Goal: Task Accomplishment & Management: Use online tool/utility

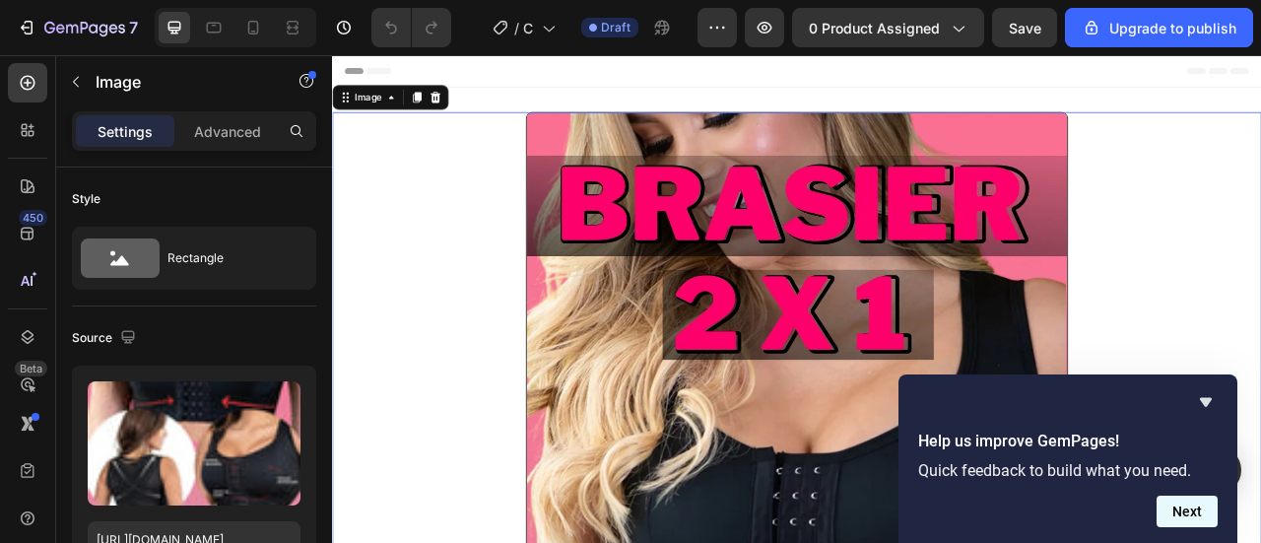
click at [1201, 513] on button "Next" at bounding box center [1187, 512] width 61 height 32
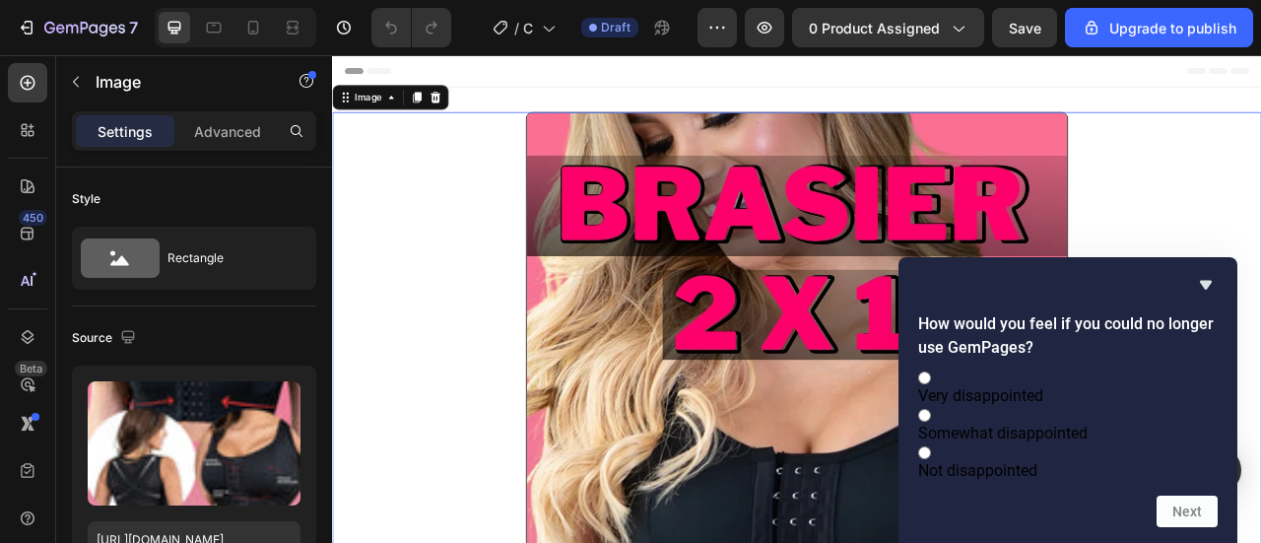
click at [1116, 451] on label "Not disappointed" at bounding box center [1068, 460] width 300 height 37
click at [931, 451] on input "Not disappointed" at bounding box center [924, 452] width 13 height 13
radio input "true"
click at [1194, 513] on button "Next" at bounding box center [1187, 512] width 61 height 32
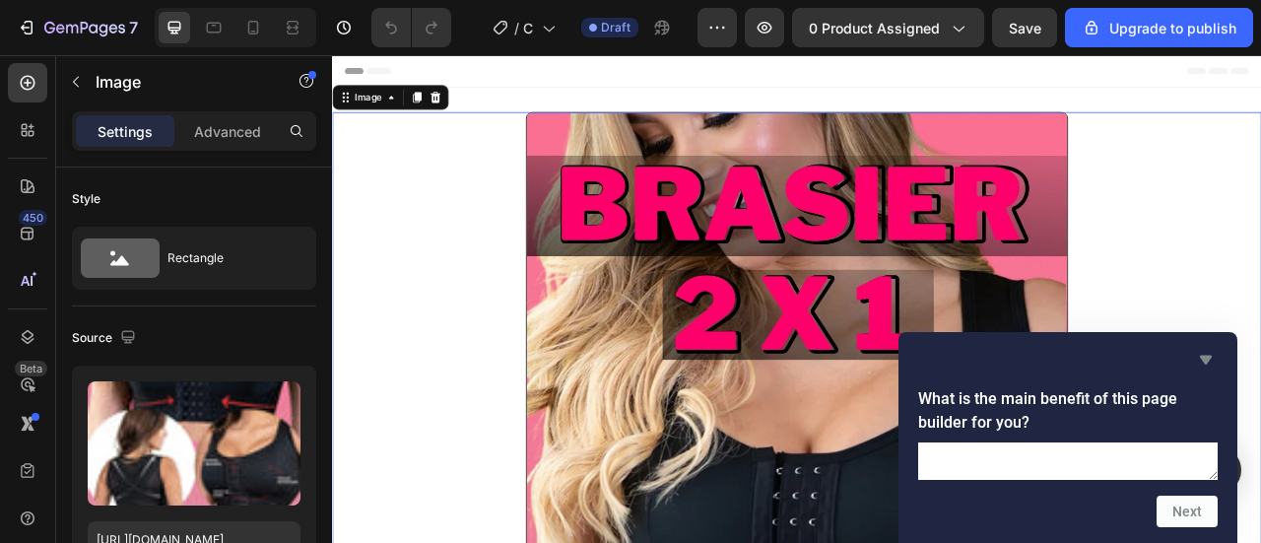
click at [1203, 356] on icon "Hide survey" at bounding box center [1206, 360] width 12 height 9
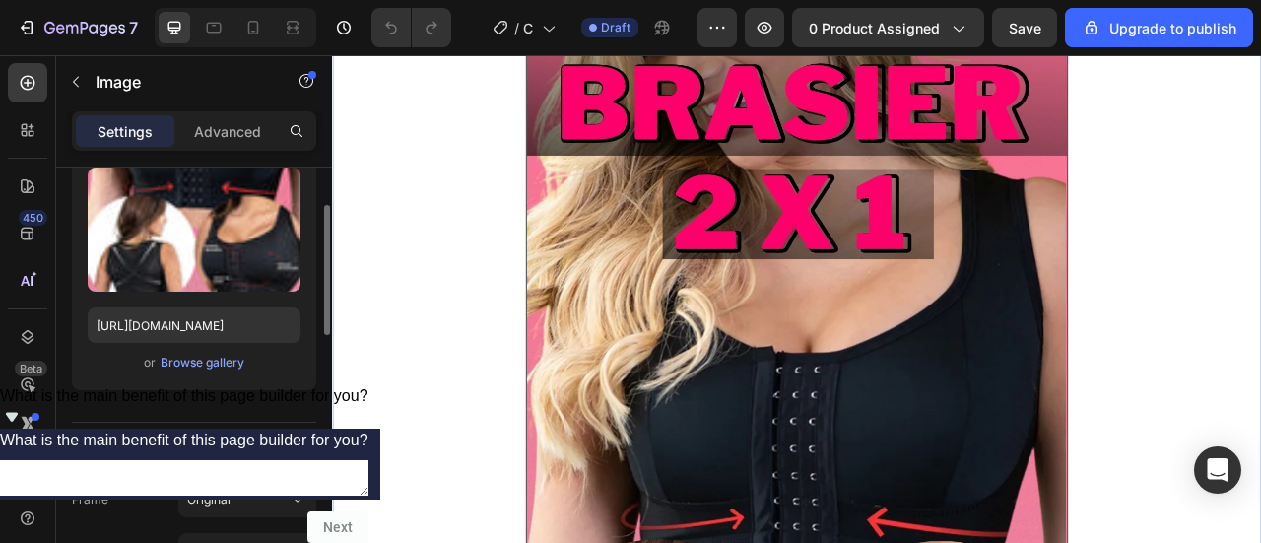
scroll to position [217, 0]
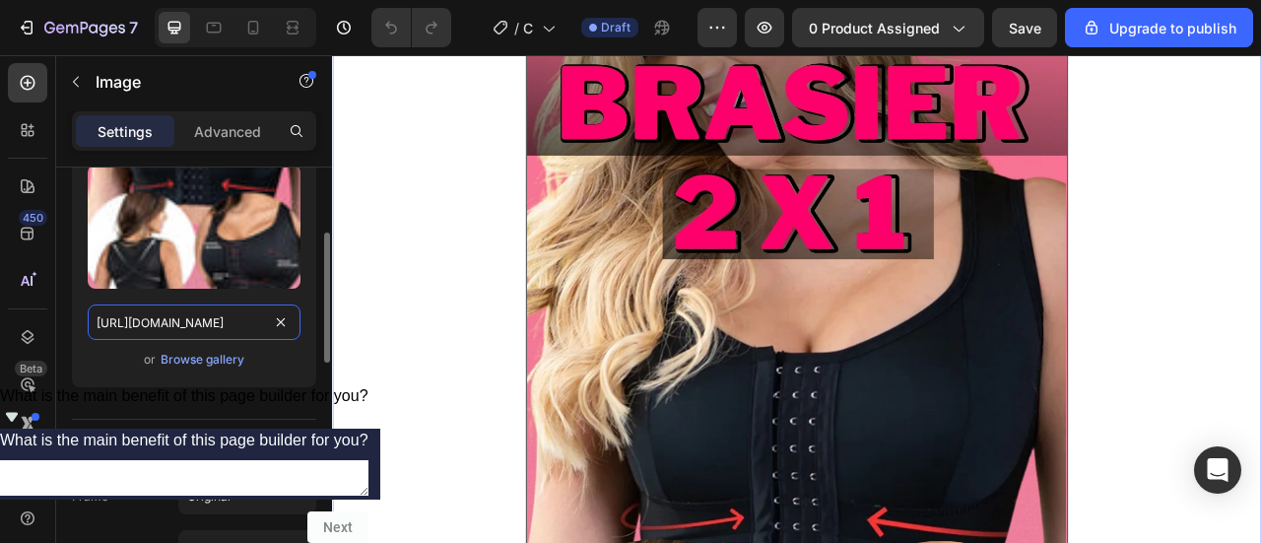
click at [261, 320] on input "https://cdn.shopify.com/s/files/1/0642/4245/0519/files/PLANTILLAS_LARGA.webp?v=…" at bounding box center [194, 321] width 213 height 35
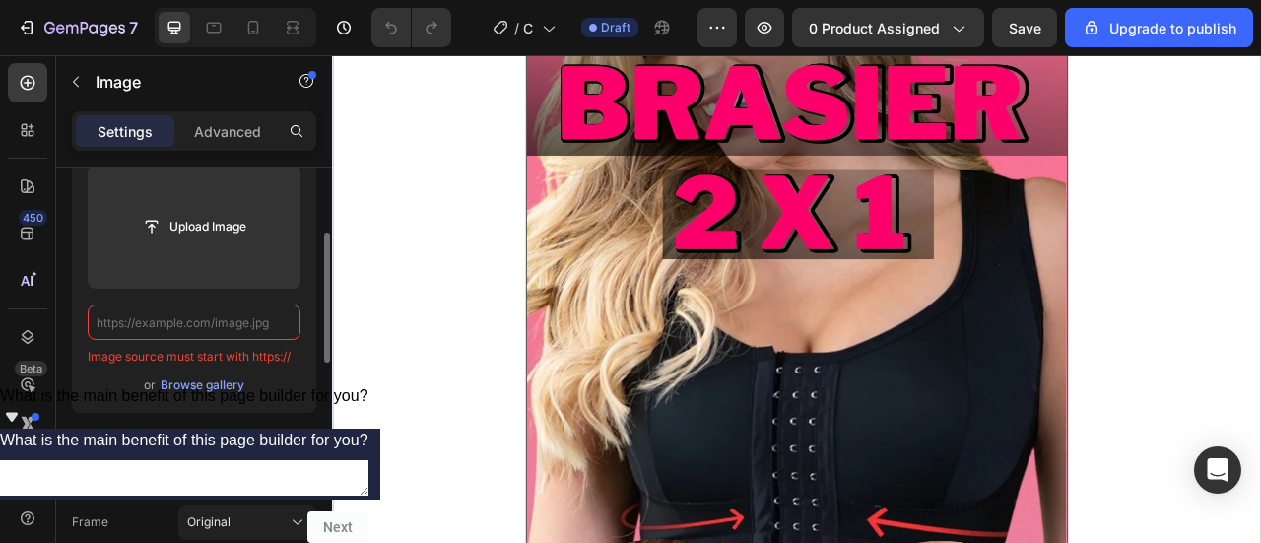
paste input "https://cdn.shopify.com/s/files/1/0642/4245/0519/files/1_2.webp?v=1759081104"
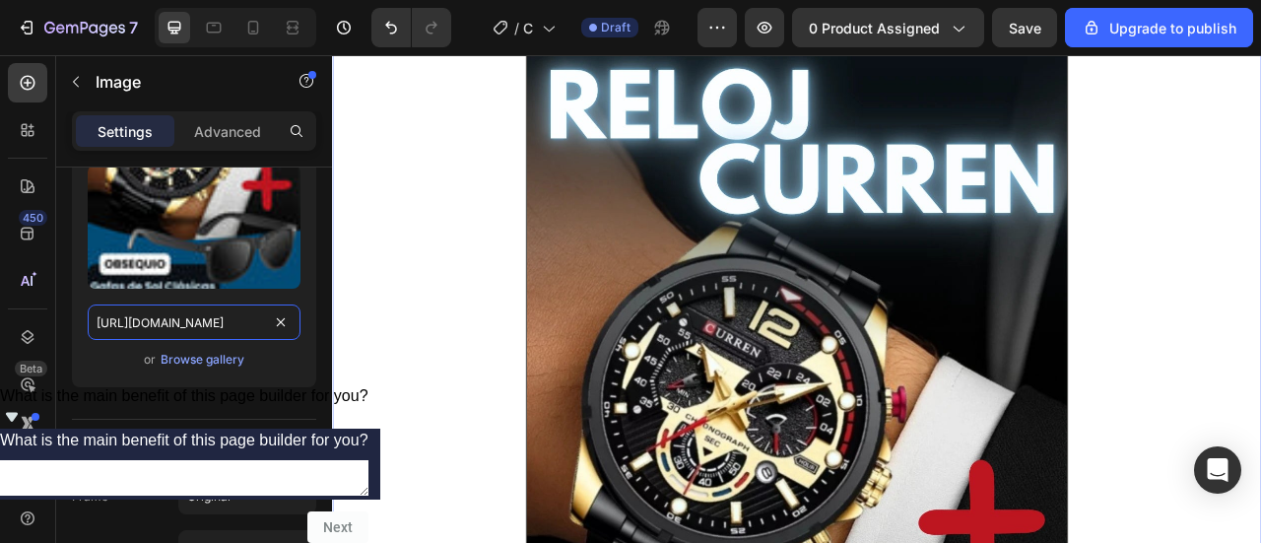
scroll to position [0, 0]
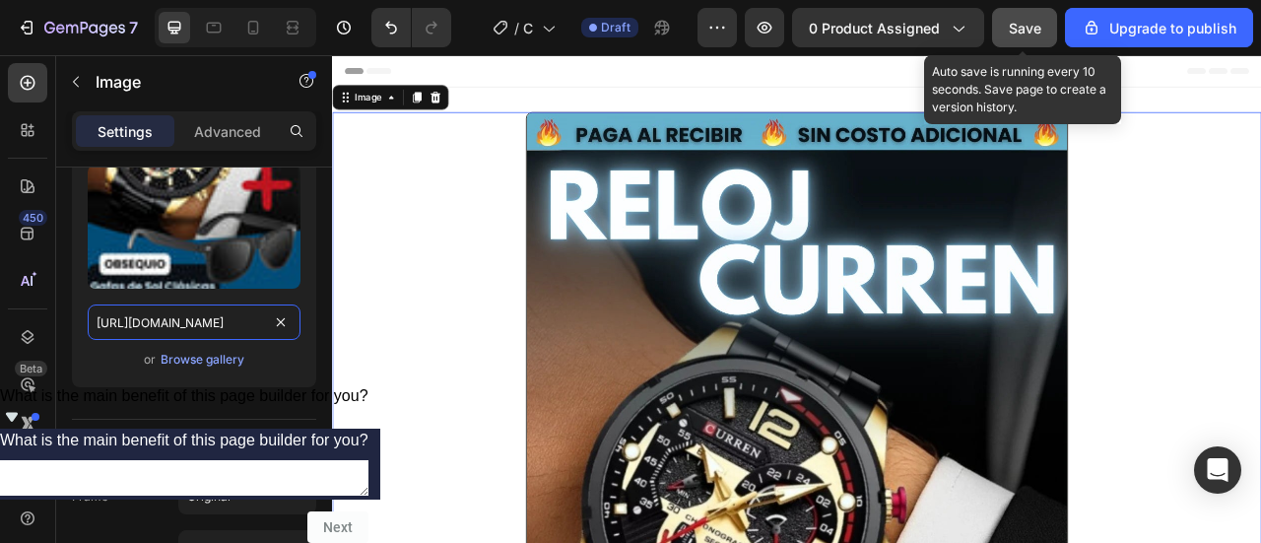
type input "https://cdn.shopify.com/s/files/1/0642/4245/0519/files/1_2.webp?v=1759081104"
click at [1031, 15] on button "Save" at bounding box center [1024, 27] width 65 height 39
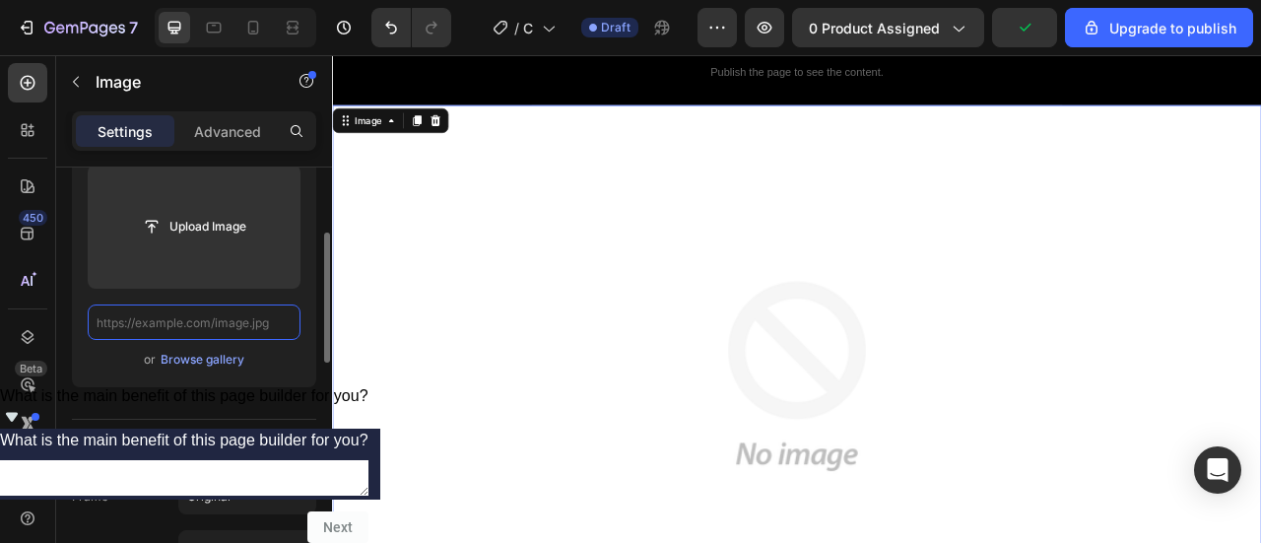
paste input "https://cdn.shopify.com/s/files/1/0642/4245/0519/files/2_2_c5681ed3-d33c-4815-8…"
type input "https://cdn.shopify.com/s/files/1/0642/4245/0519/files/2_2_c5681ed3-d33c-4815-8…"
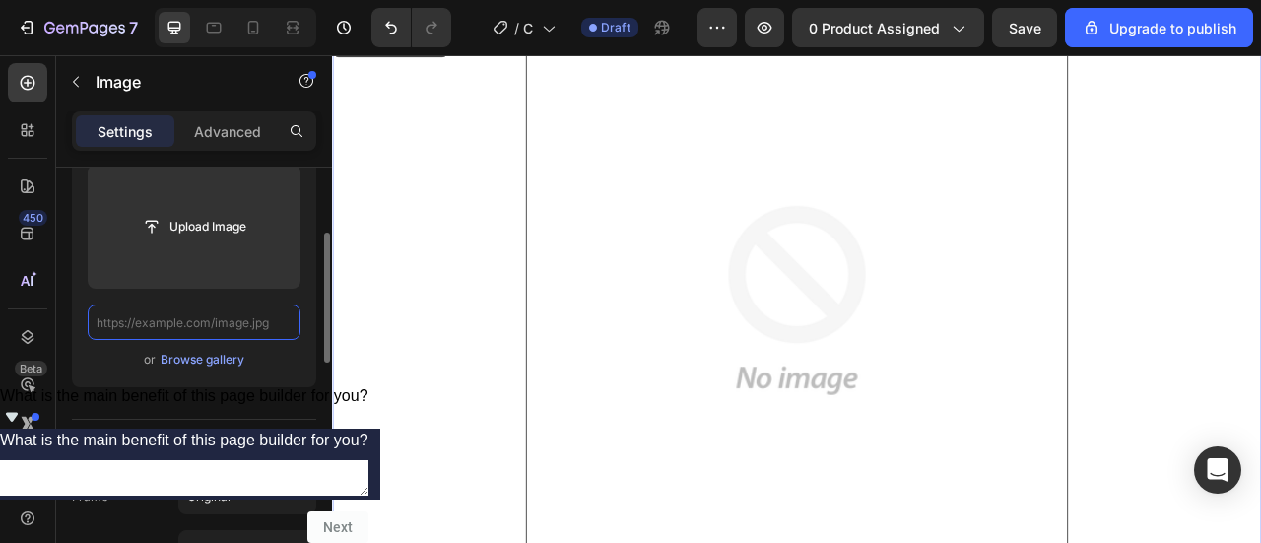
paste input "https://cdn.shopify.com/s/files/1/0642/4245/0519/files/3_1_1058197f-233c-44dd-a…"
type input "https://cdn.shopify.com/s/files/1/0642/4245/0519/files/3_1_1058197f-233c-44dd-a…"
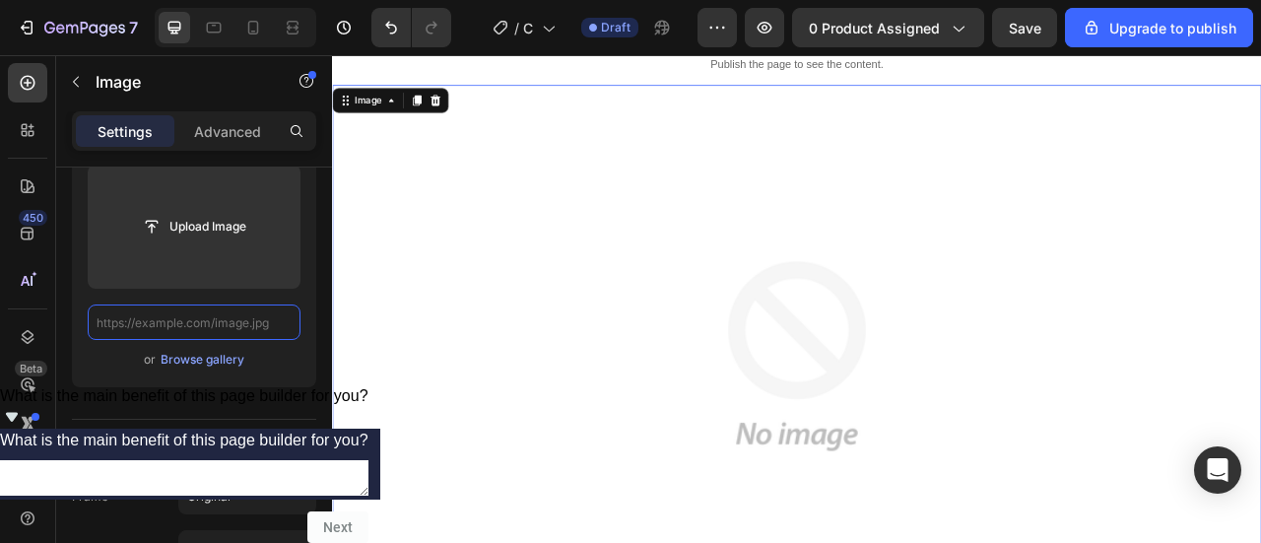
paste input "https://cdn.shopify.com/s/files/1/0642/4245/0519/files/4_1_317f21f7-b301-42e9-b…"
type input "https://cdn.shopify.com/s/files/1/0642/4245/0519/files/4_1_317f21f7-b301-42e9-b…"
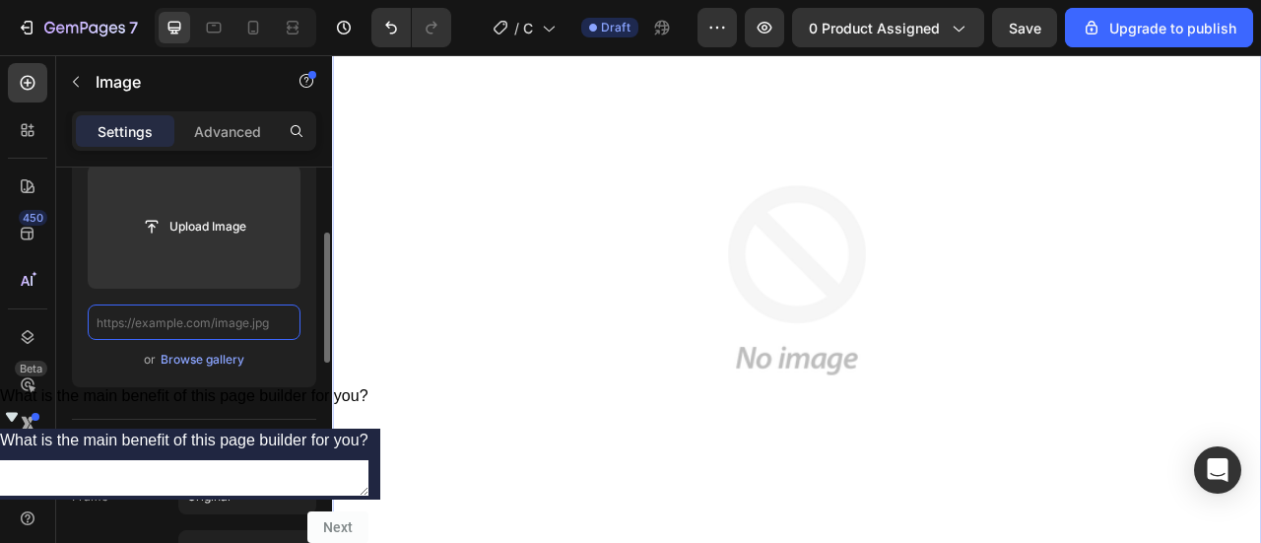
paste input "https://cdn.shopify.com/s/files/1/0642/4245/0519/files/6_4d0ceb30-5108-4beb-a8b…"
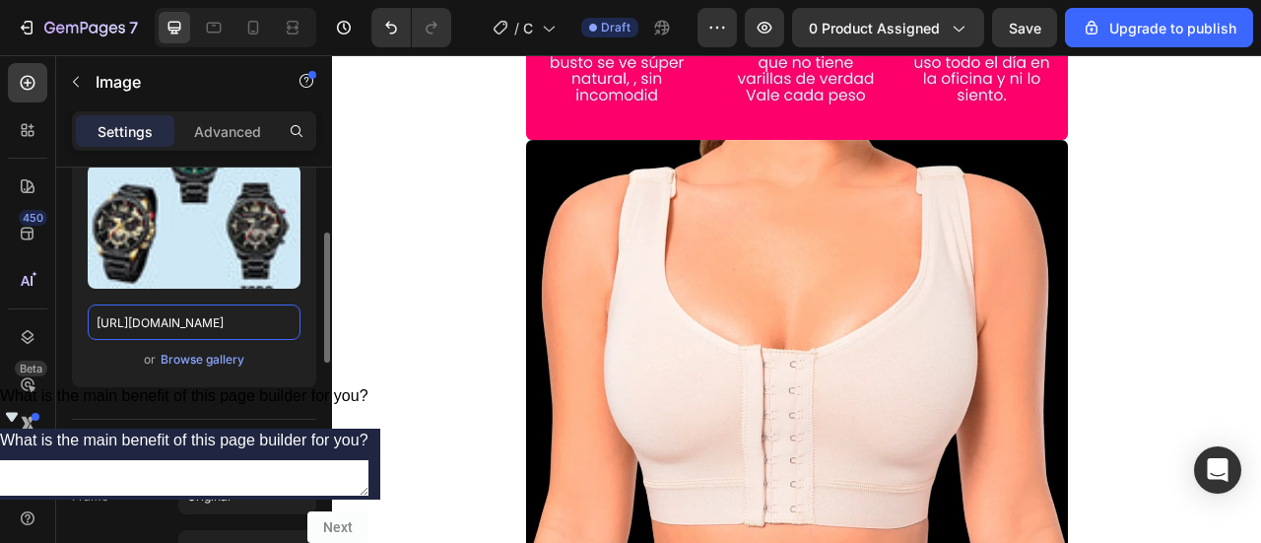
scroll to position [10747, 0]
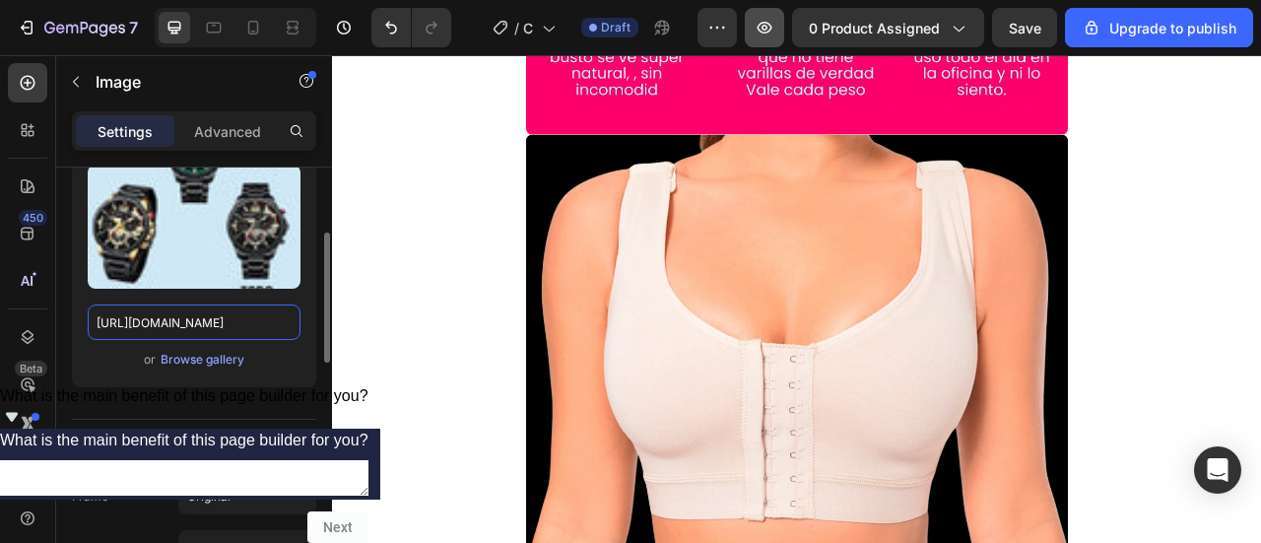
type input "https://cdn.shopify.com/s/files/1/0642/4245/0519/files/6_4d0ceb30-5108-4beb-a8b…"
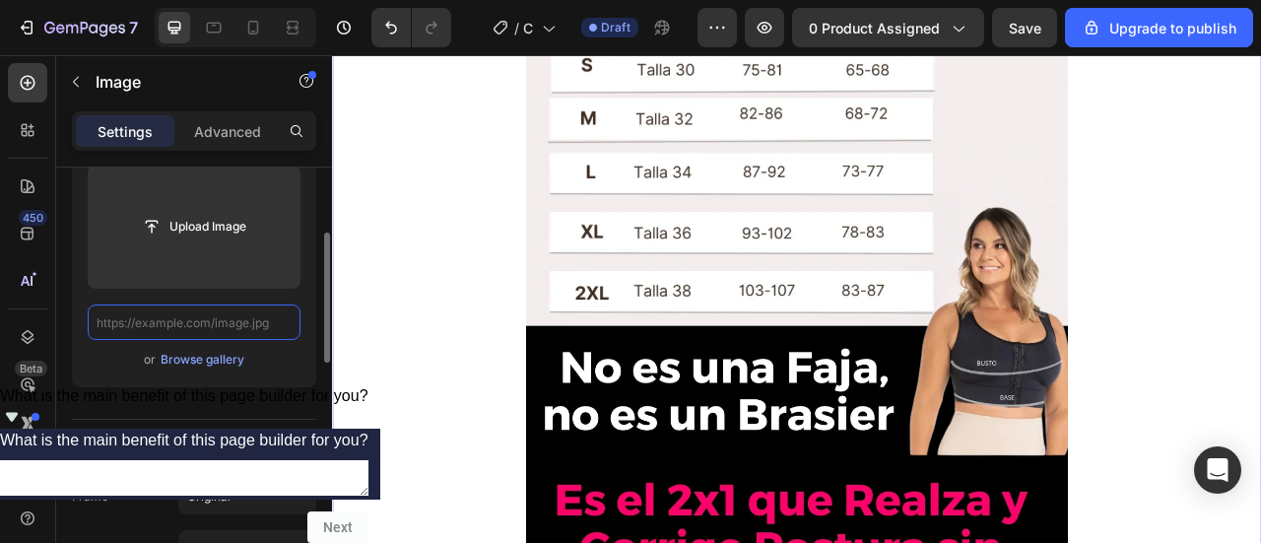
scroll to position [0, 0]
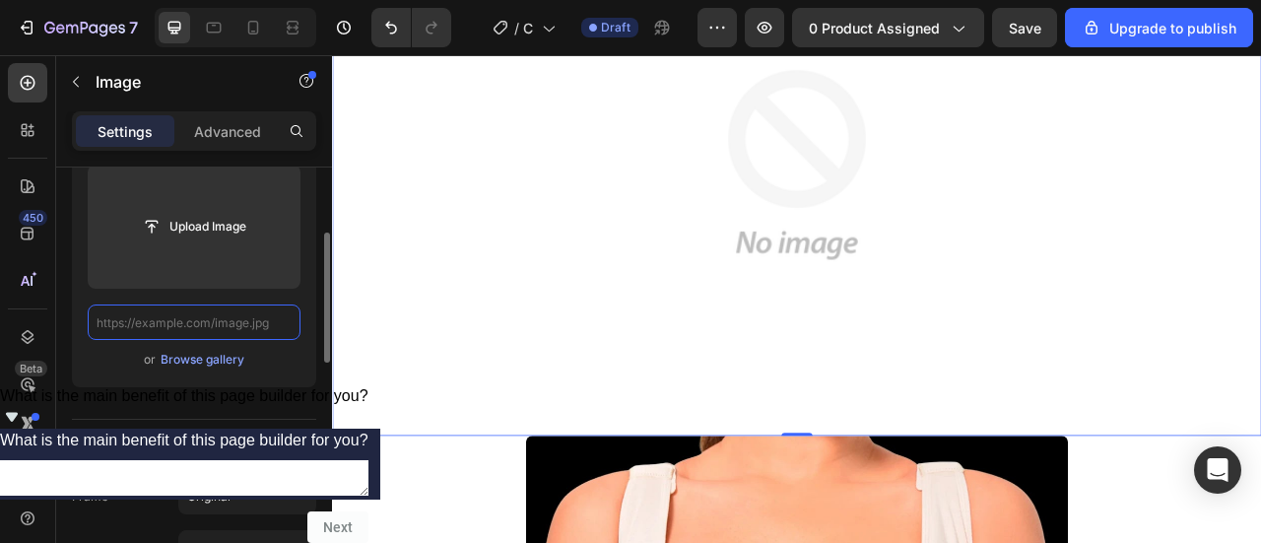
paste input "https://cdn.shopify.com/s/files/1/0642/4245/0519/files/5_925d9ee5-157e-4e47-a18…"
type input "https://cdn.shopify.com/s/files/1/0642/4245/0519/files/5_925d9ee5-157e-4e47-a18…"
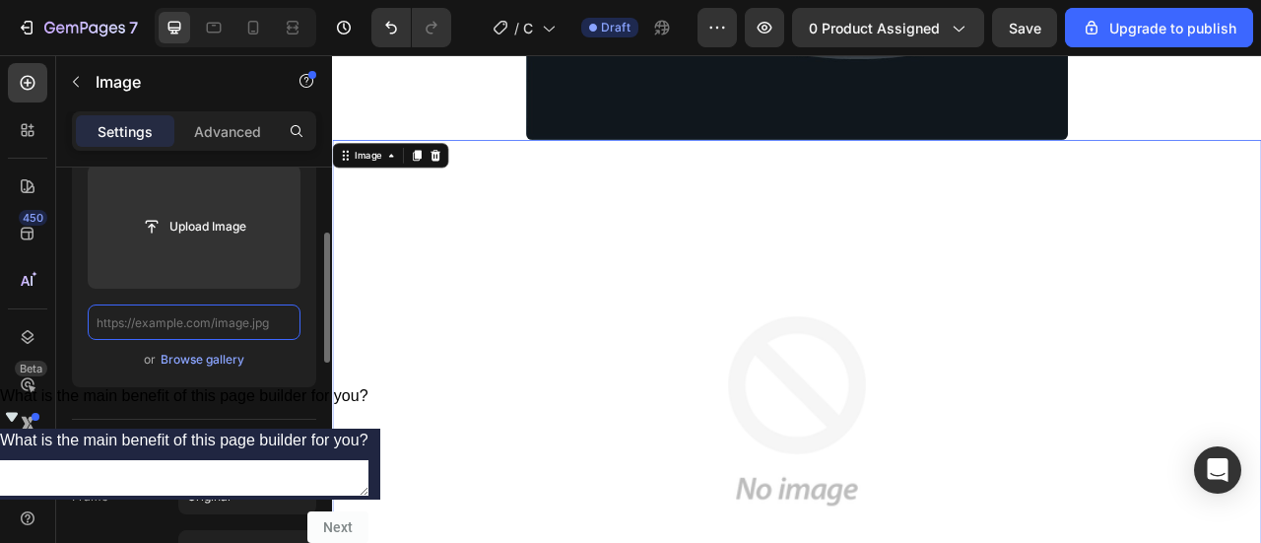
paste input "https://cdn.shopify.com/s/files/1/0642/4245/0519/files/7_4846b878-f046-461f-ace…"
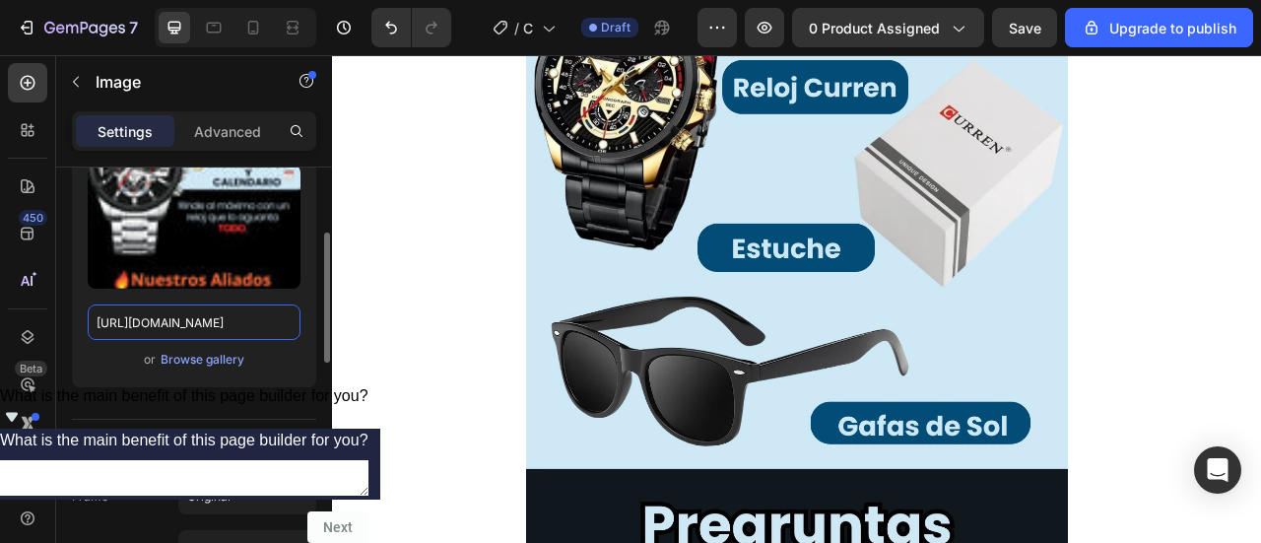
scroll to position [7936, 0]
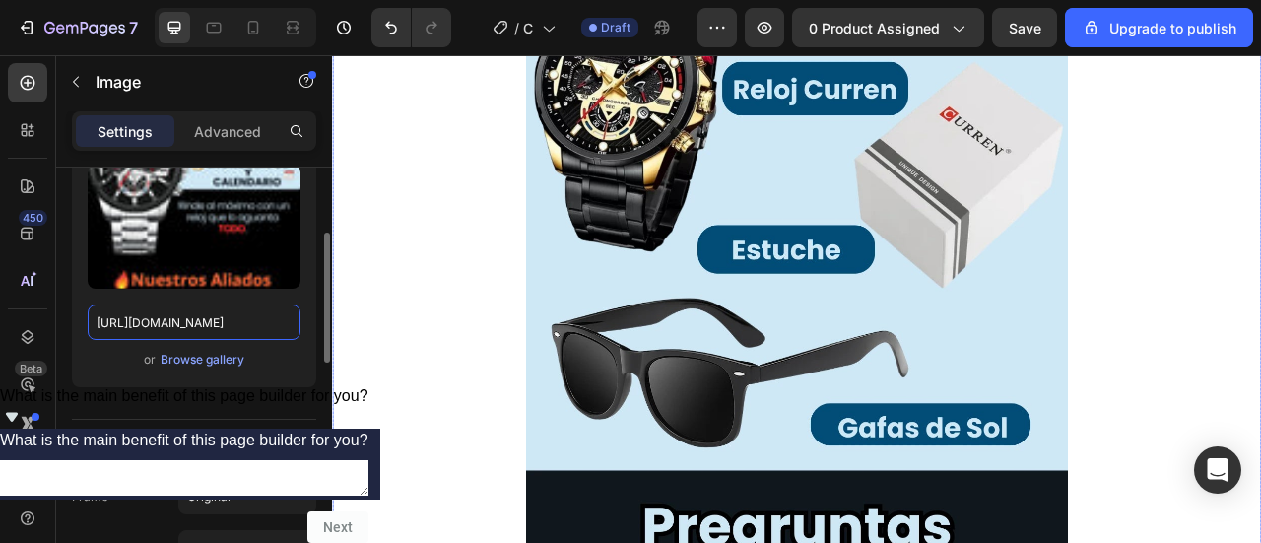
type input "https://cdn.shopify.com/s/files/1/0642/4245/0519/files/7_4846b878-f046-461f-ace…"
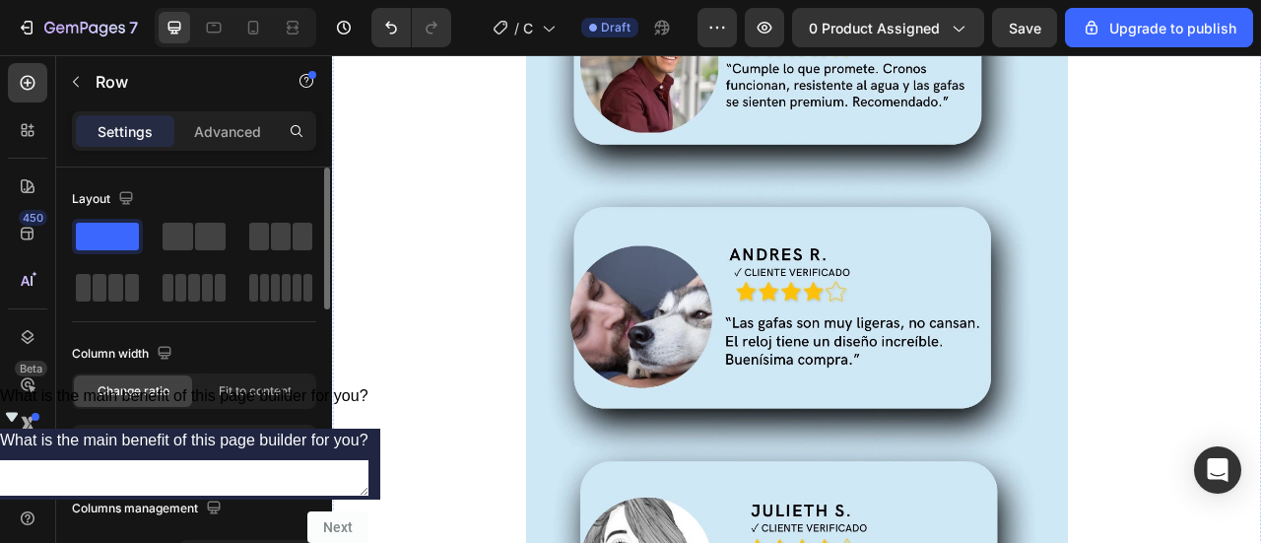
scroll to position [9956, 0]
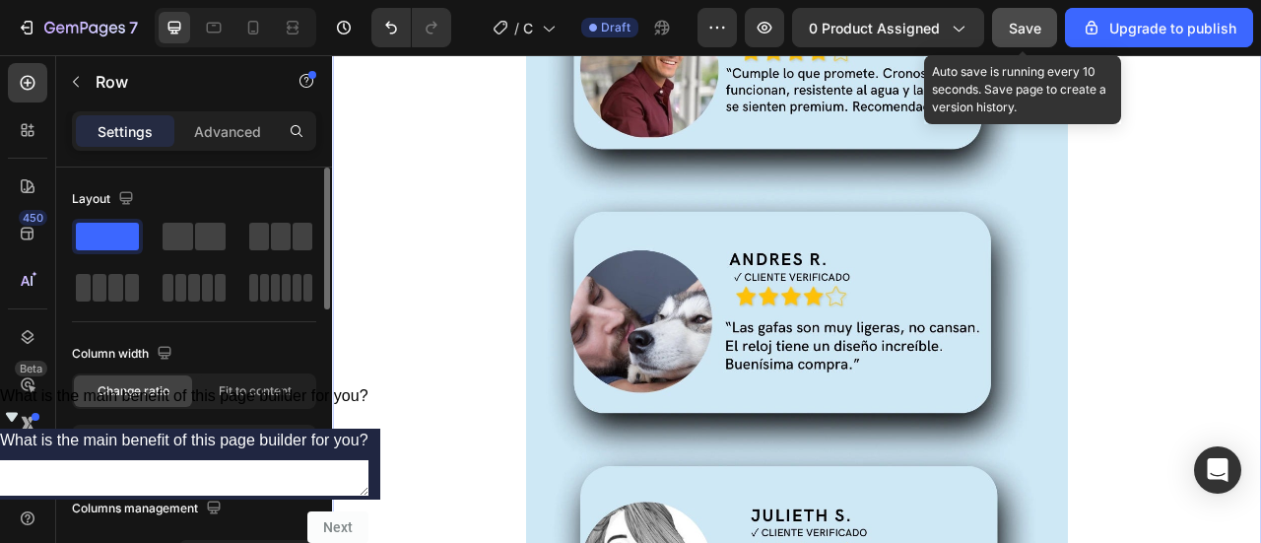
click at [1022, 30] on span "Save" at bounding box center [1025, 28] width 33 height 17
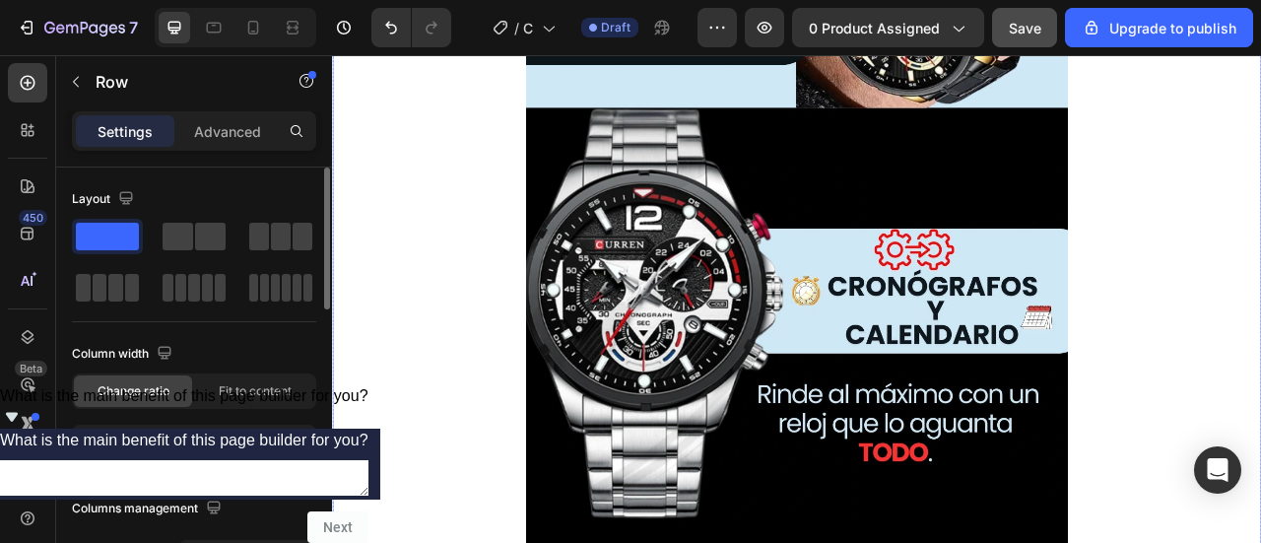
scroll to position [11127, 0]
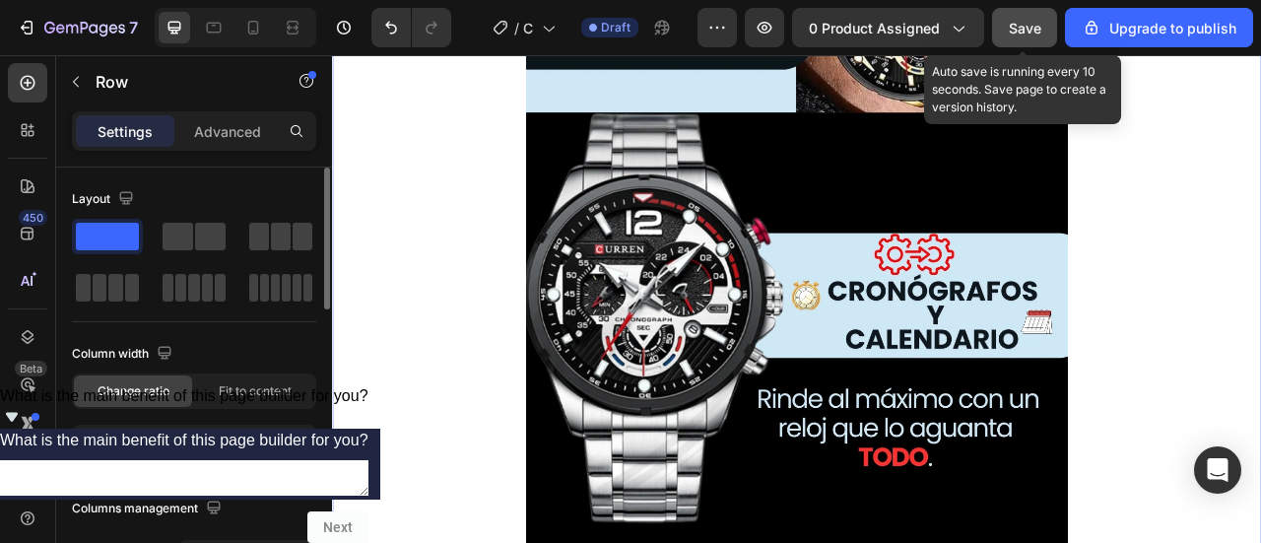
click at [1005, 36] on button "Save" at bounding box center [1024, 27] width 65 height 39
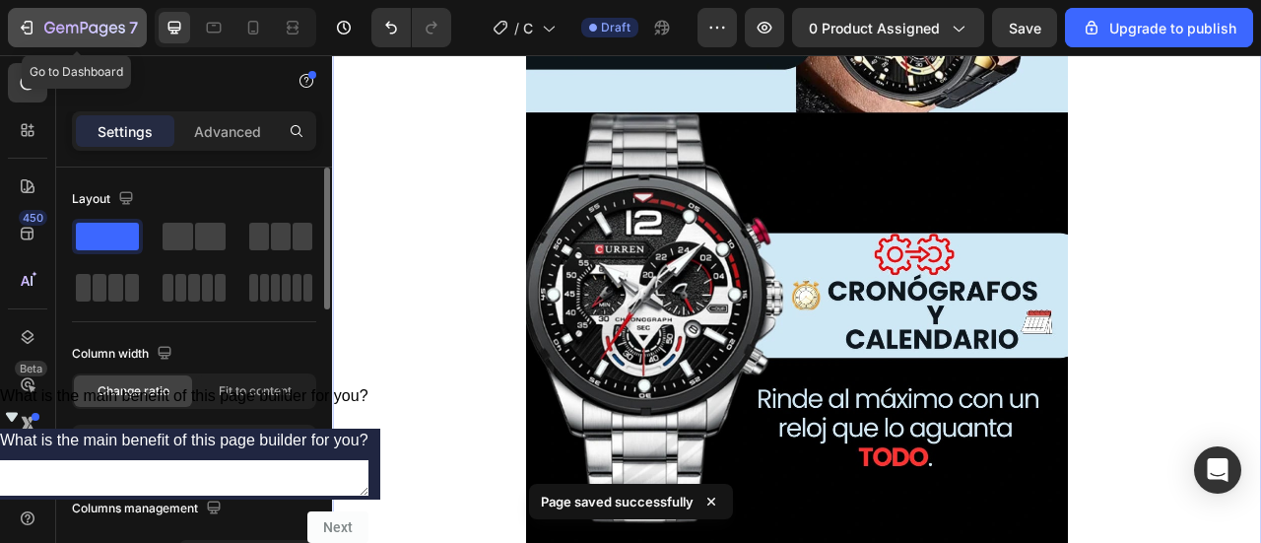
click at [24, 28] on icon "button" at bounding box center [25, 28] width 9 height 6
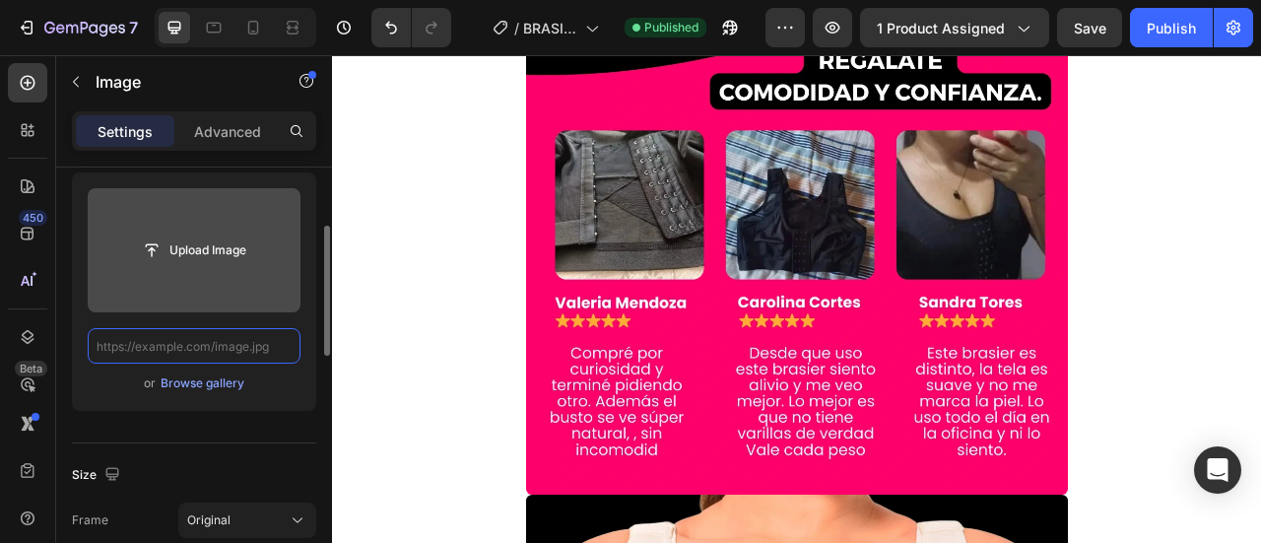
paste input "[URL][DOMAIN_NAME]"
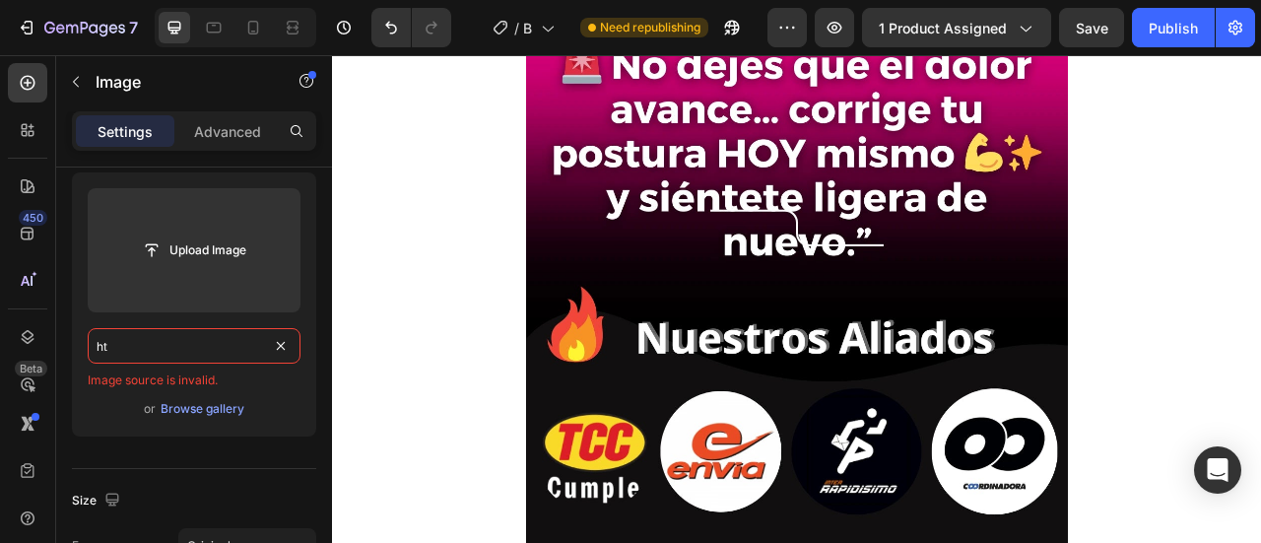
type input "h"
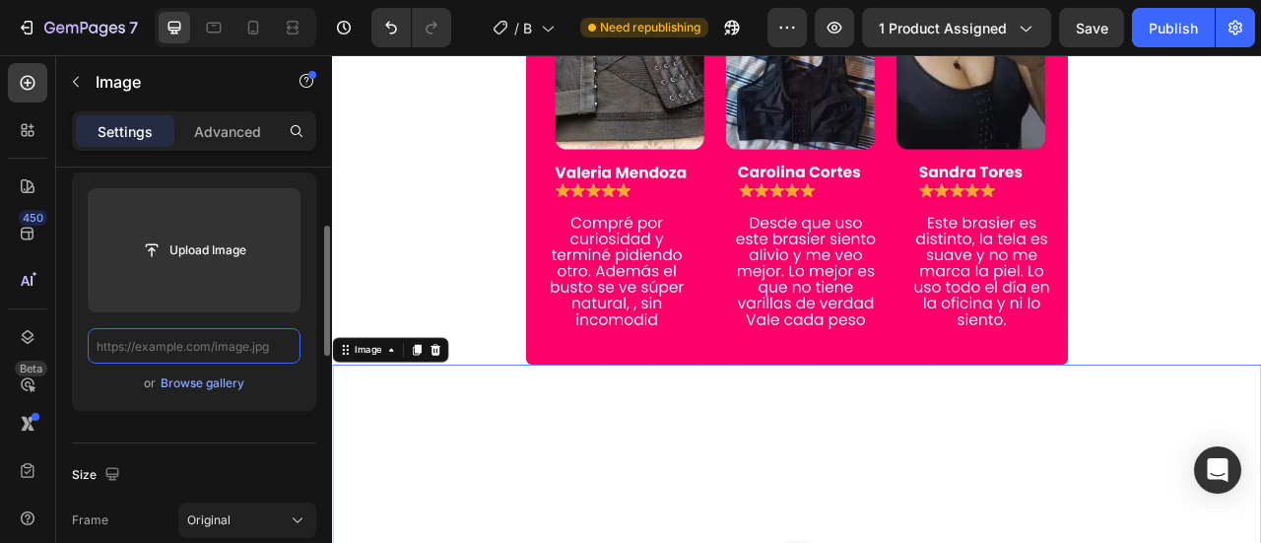
paste input "[URL][DOMAIN_NAME]"
type input "[URL][DOMAIN_NAME]"
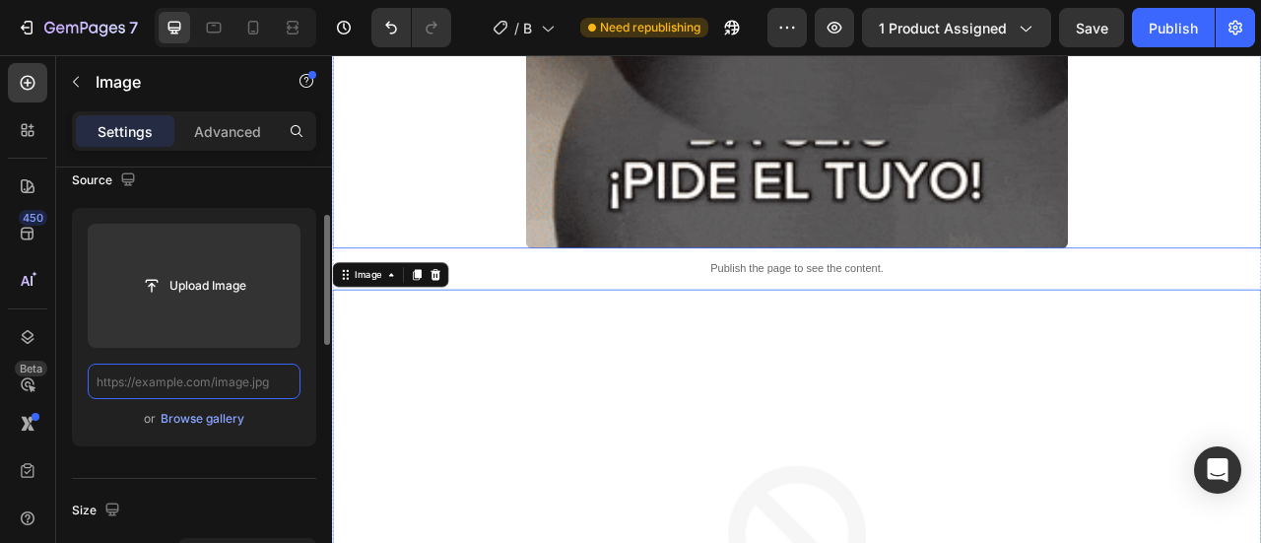
paste input "[URL][DOMAIN_NAME]"
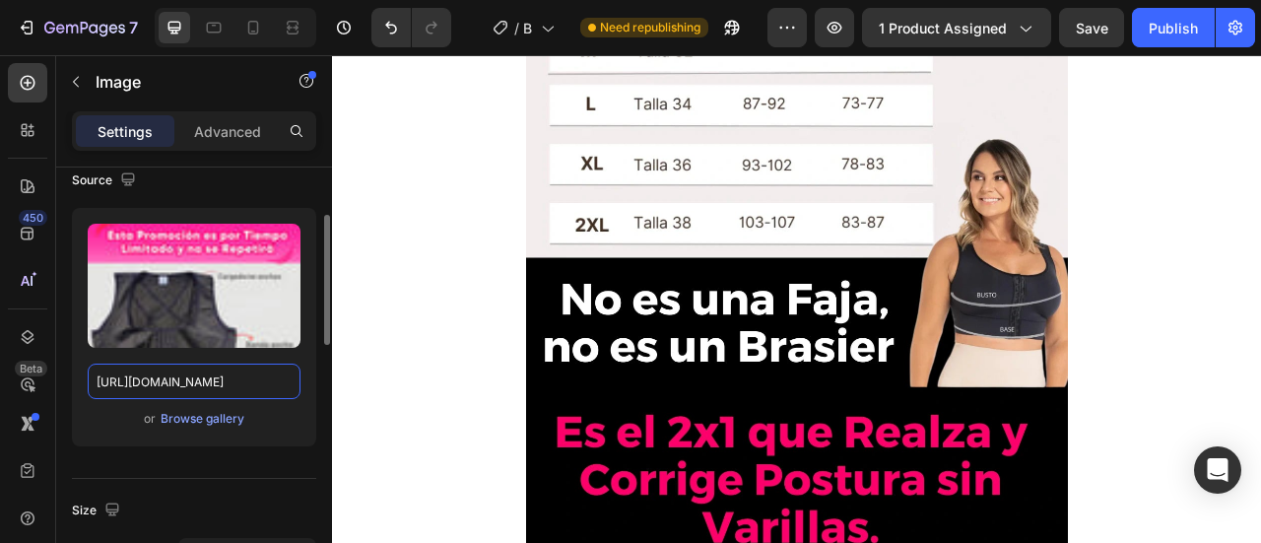
scroll to position [9200, 0]
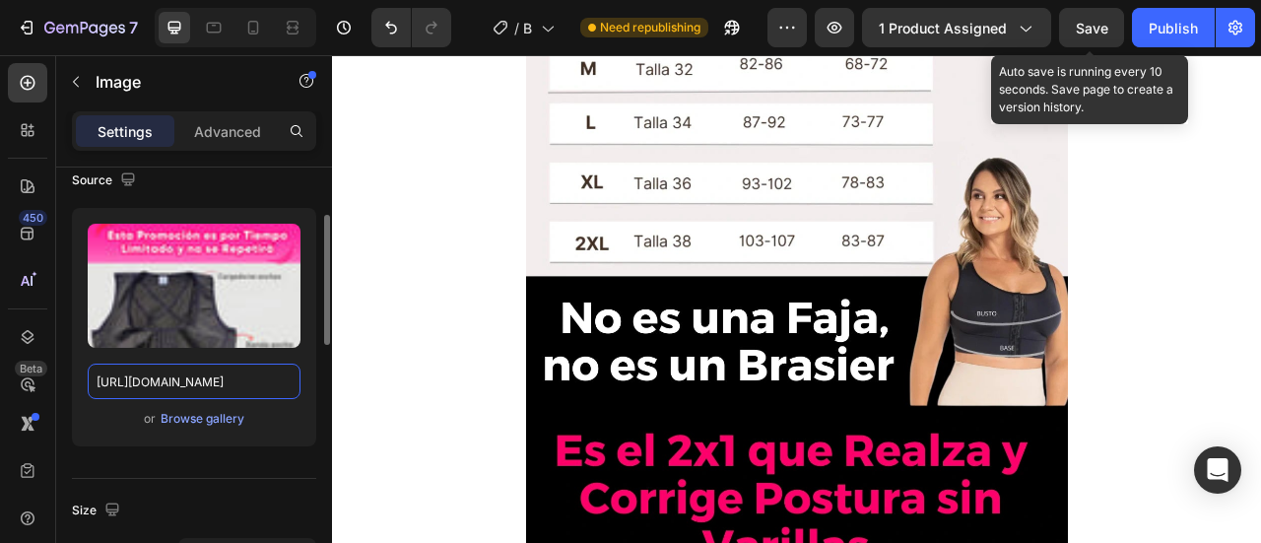
type input "[URL][DOMAIN_NAME]"
click at [1123, 29] on button "Save" at bounding box center [1091, 27] width 65 height 39
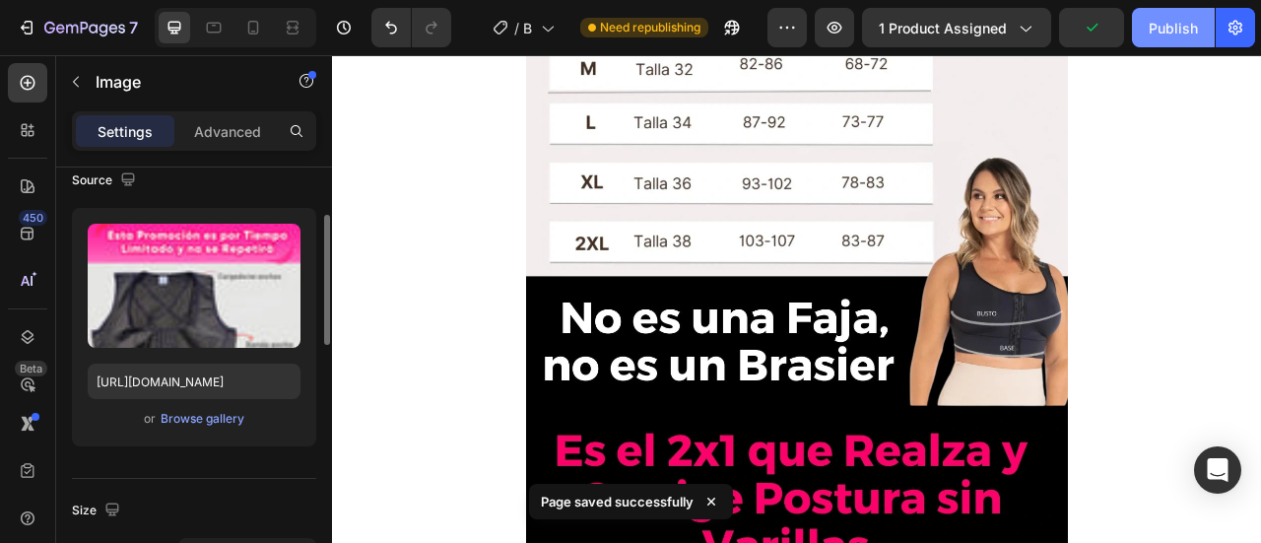
click at [1182, 29] on div "Publish" at bounding box center [1173, 28] width 49 height 21
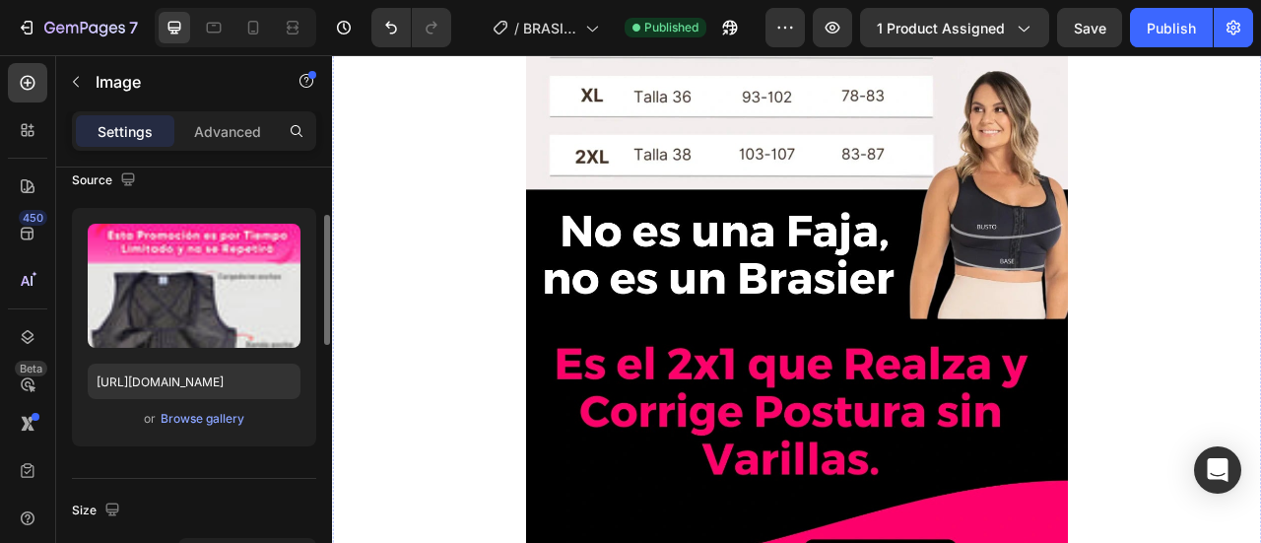
scroll to position [9336, 0]
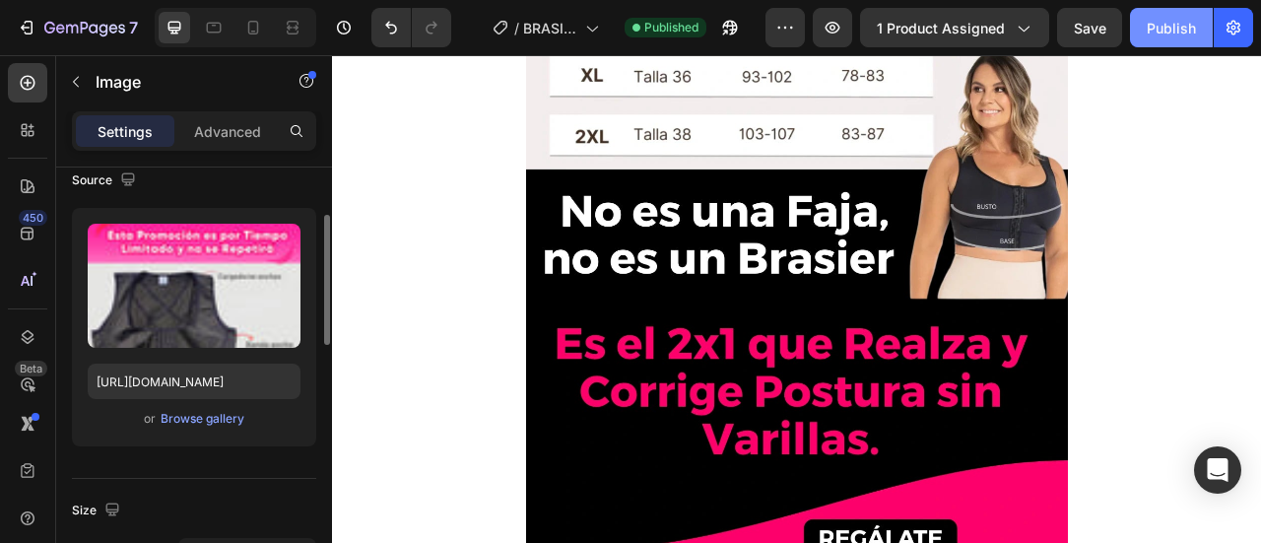
click at [1167, 14] on button "Publish" at bounding box center [1171, 27] width 83 height 39
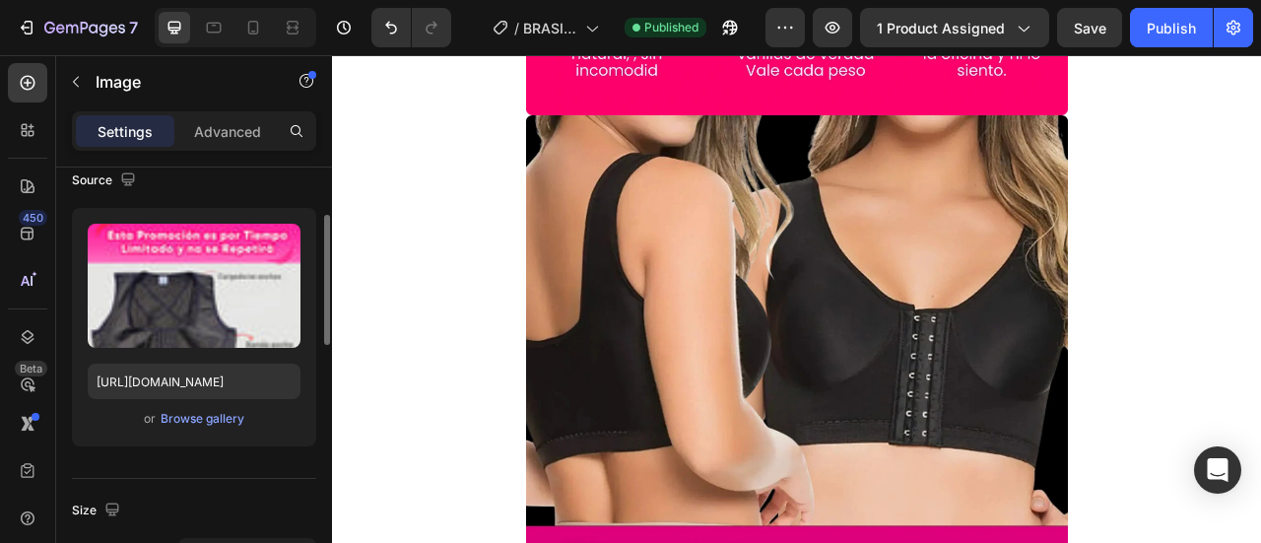
scroll to position [10426, 0]
click at [248, 34] on icon at bounding box center [253, 28] width 20 height 20
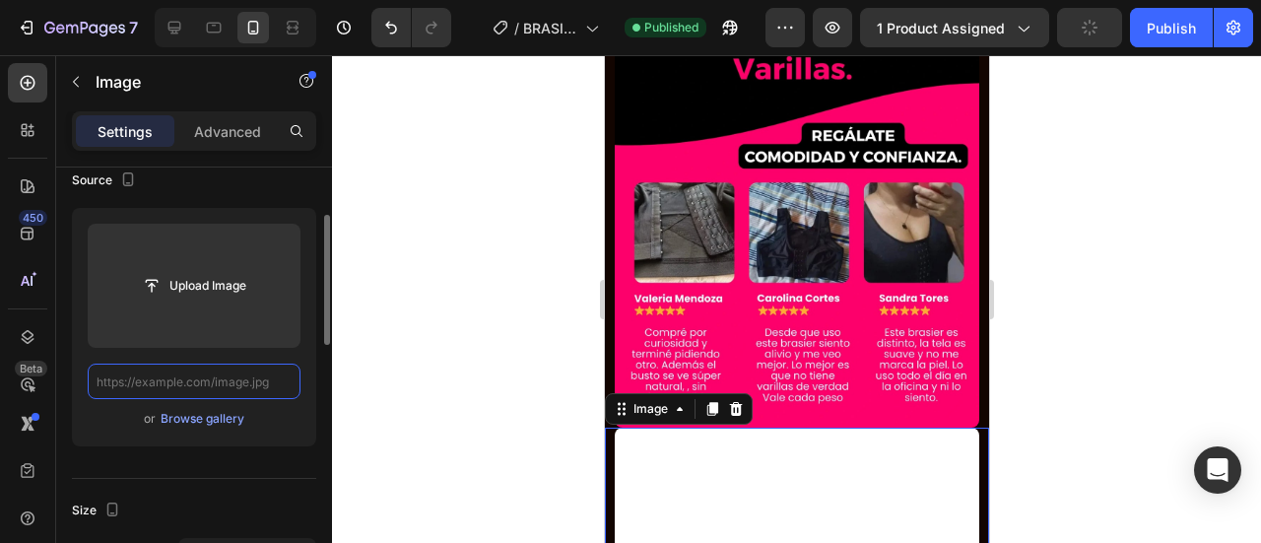
paste input "[URL][DOMAIN_NAME]"
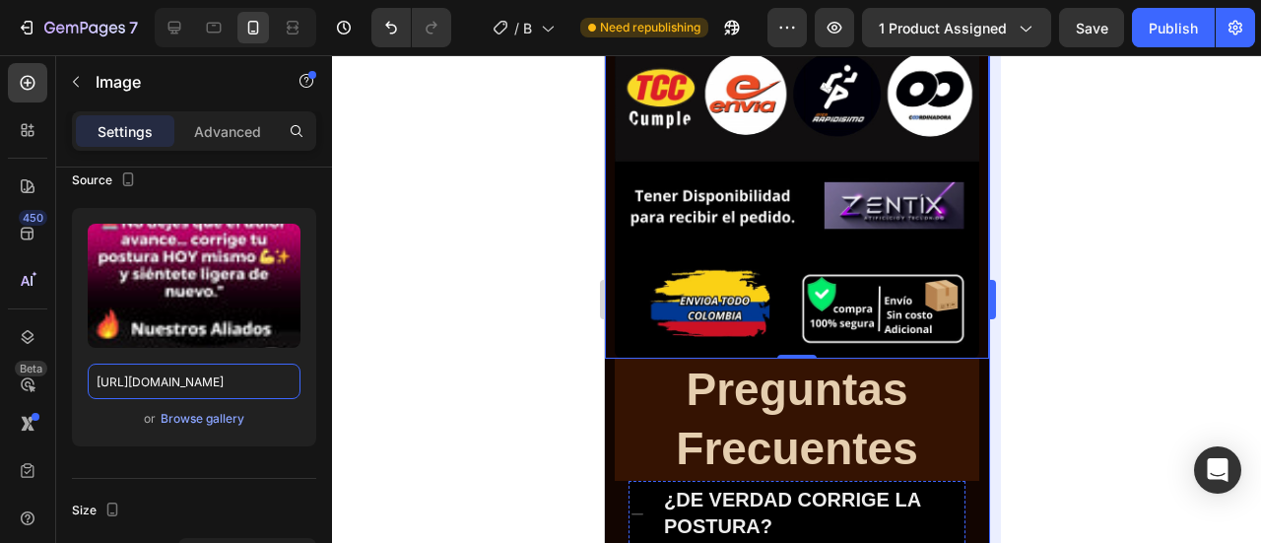
scroll to position [6175, 0]
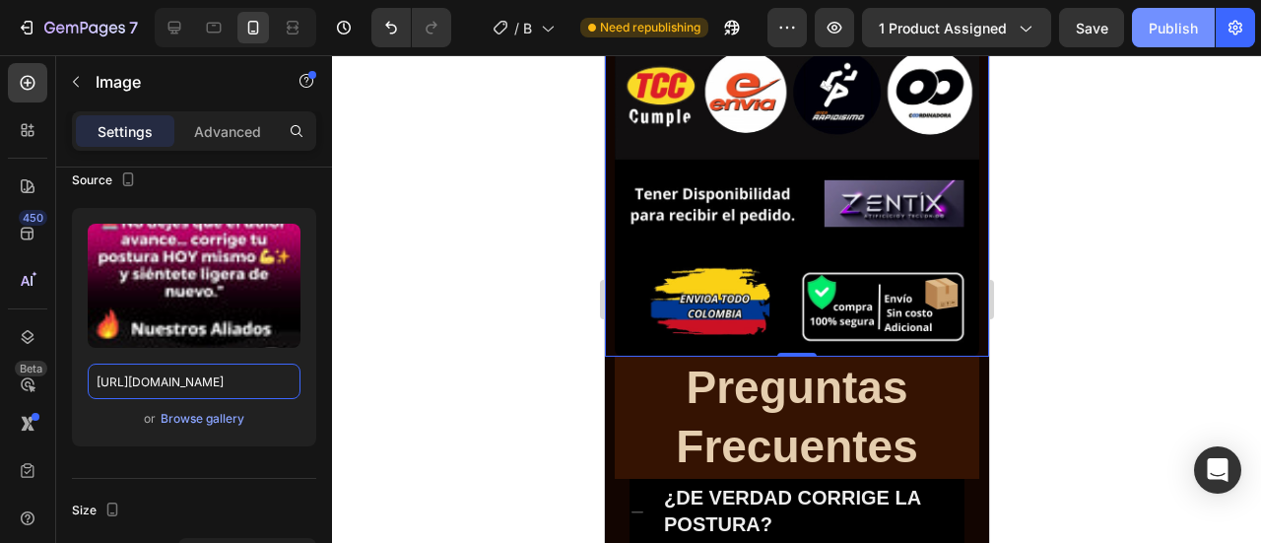
type input "[URL][DOMAIN_NAME]"
click at [1183, 23] on div "Publish" at bounding box center [1173, 28] width 49 height 21
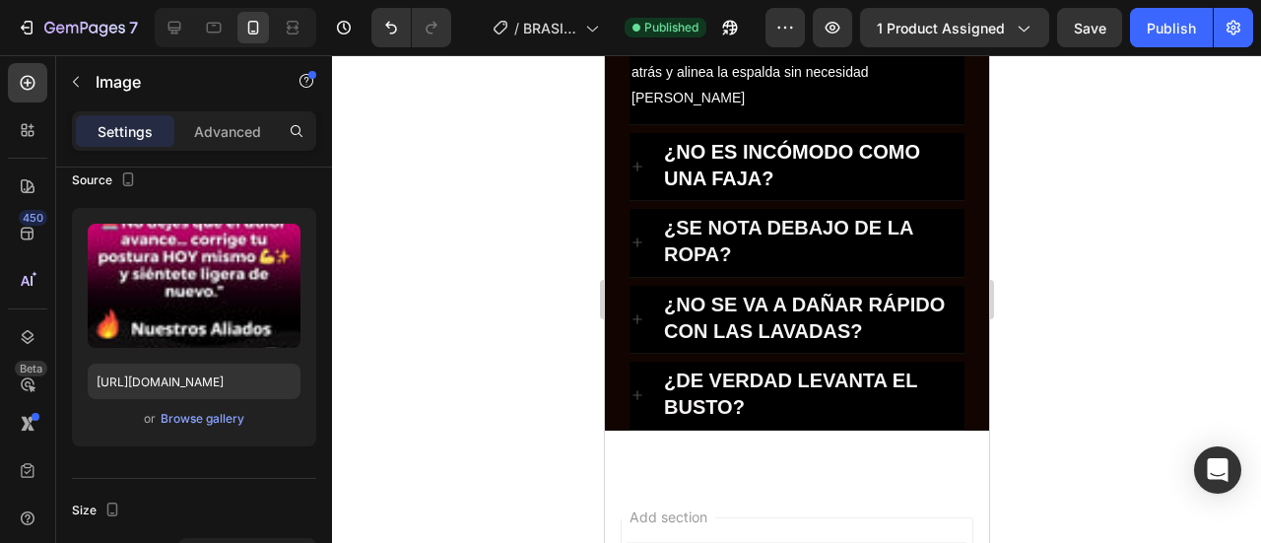
scroll to position [6730, 0]
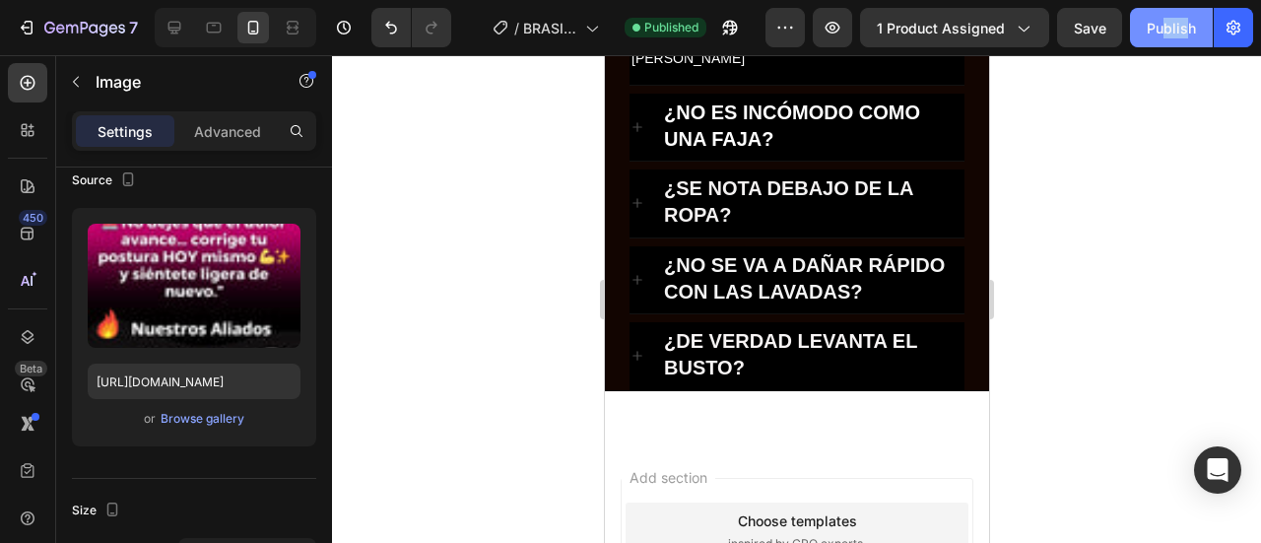
drag, startPoint x: 1181, startPoint y: 50, endPoint x: 1155, endPoint y: 21, distance: 39.8
click at [1155, 21] on div "7 / [PERSON_NAME] Published Preview 1 product assigned Save Publish" at bounding box center [630, 28] width 1261 height 56
click at [1155, 21] on div "Publish" at bounding box center [1171, 28] width 49 height 21
click at [443, 346] on div at bounding box center [796, 299] width 929 height 488
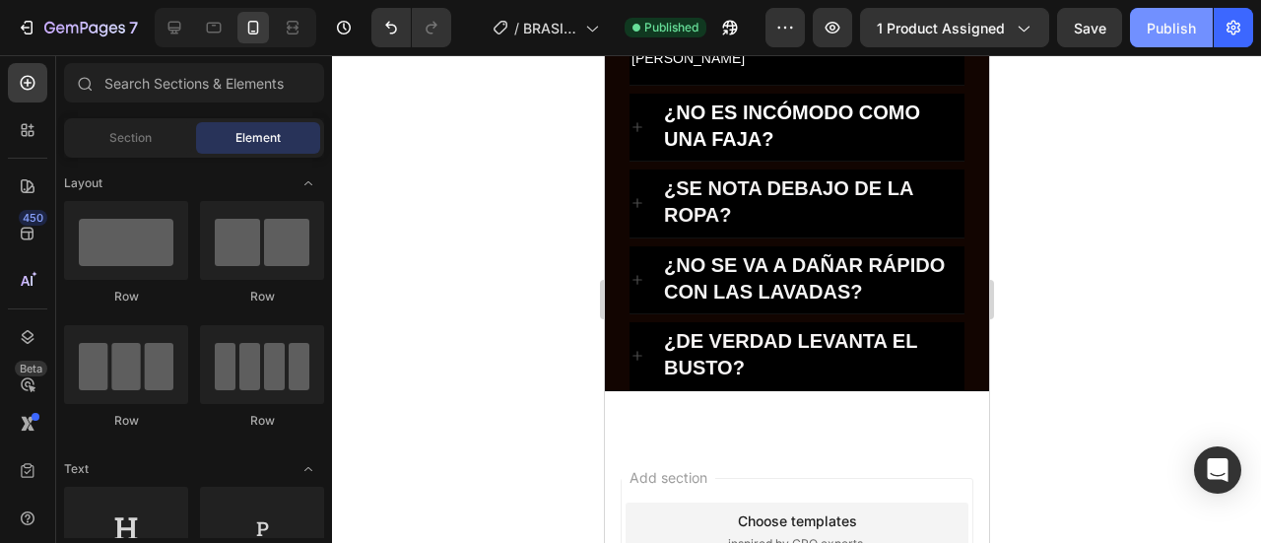
click at [1176, 23] on div "Publish" at bounding box center [1171, 28] width 49 height 21
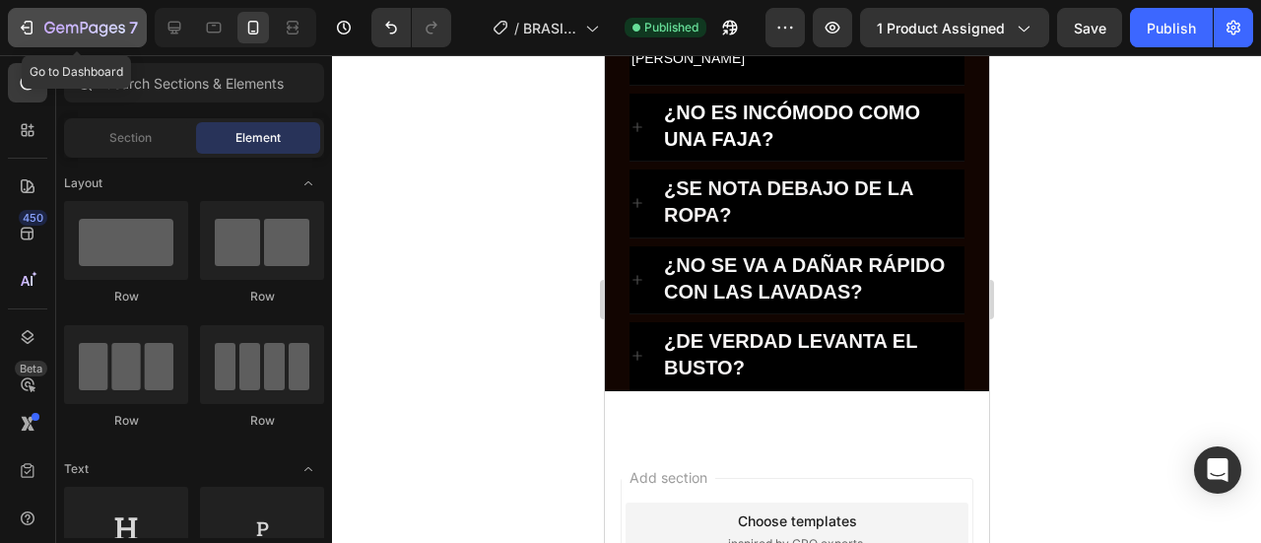
click at [47, 32] on icon "button" at bounding box center [49, 28] width 11 height 12
